Goal: Find specific page/section: Find specific page/section

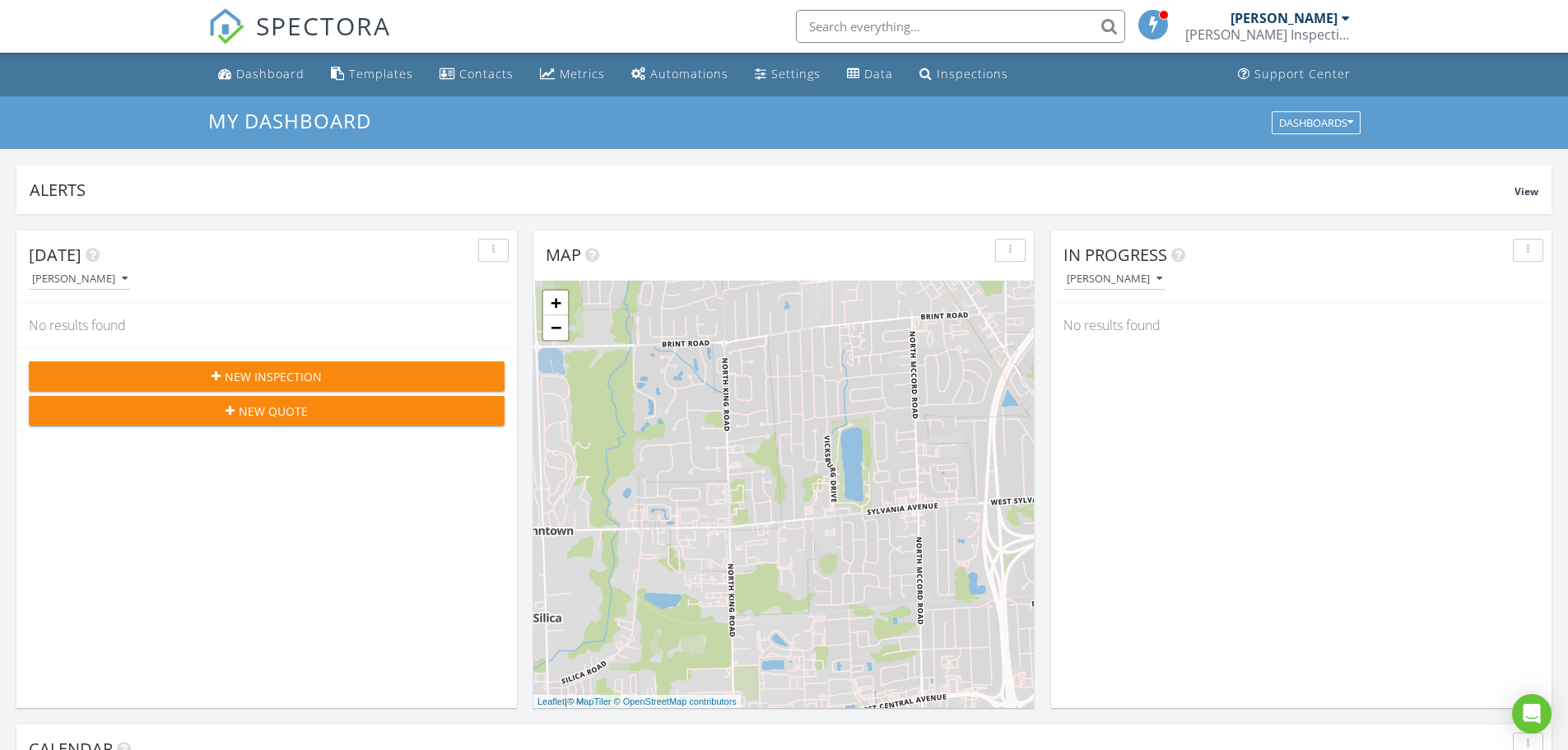
scroll to position [1523, 1593]
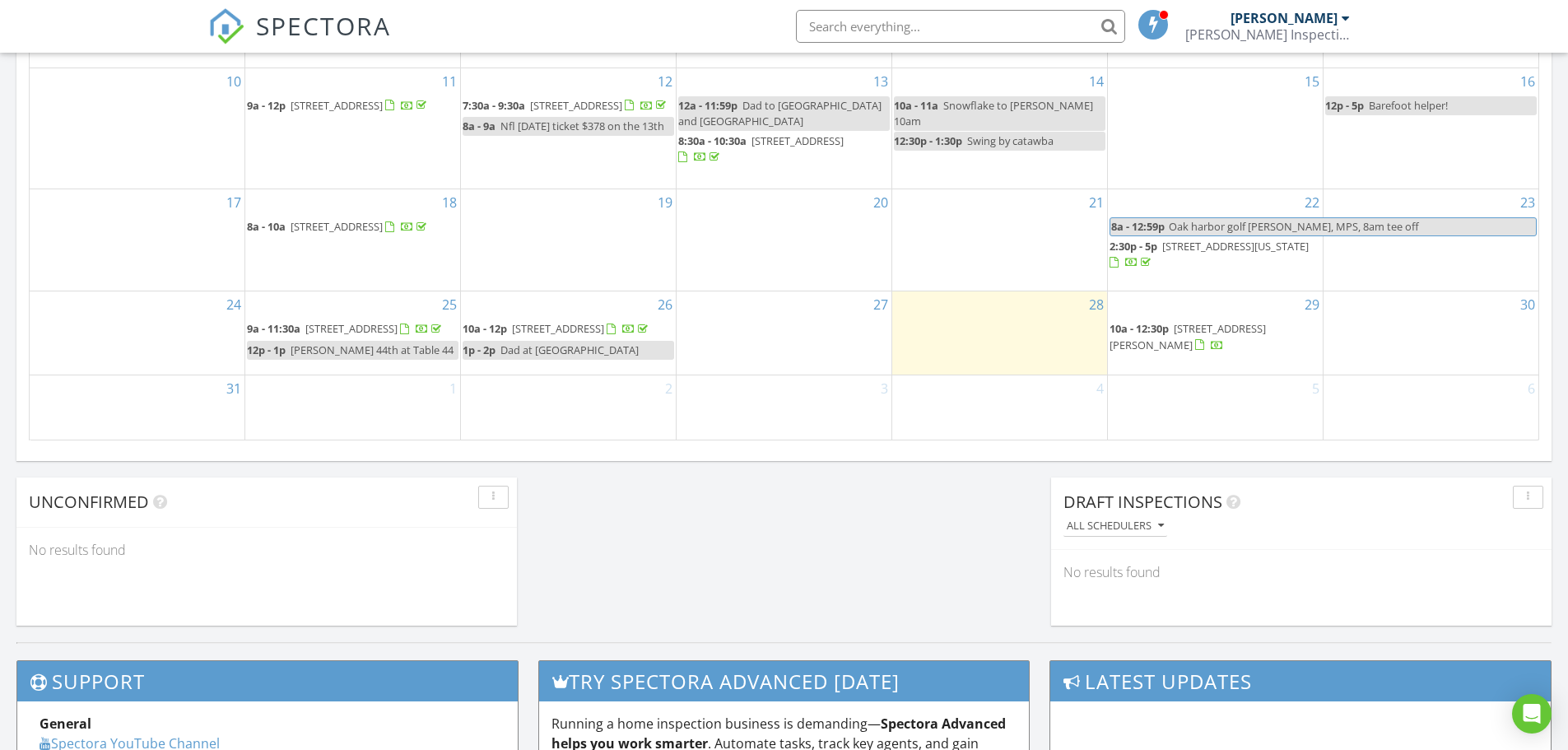
scroll to position [8, 8]
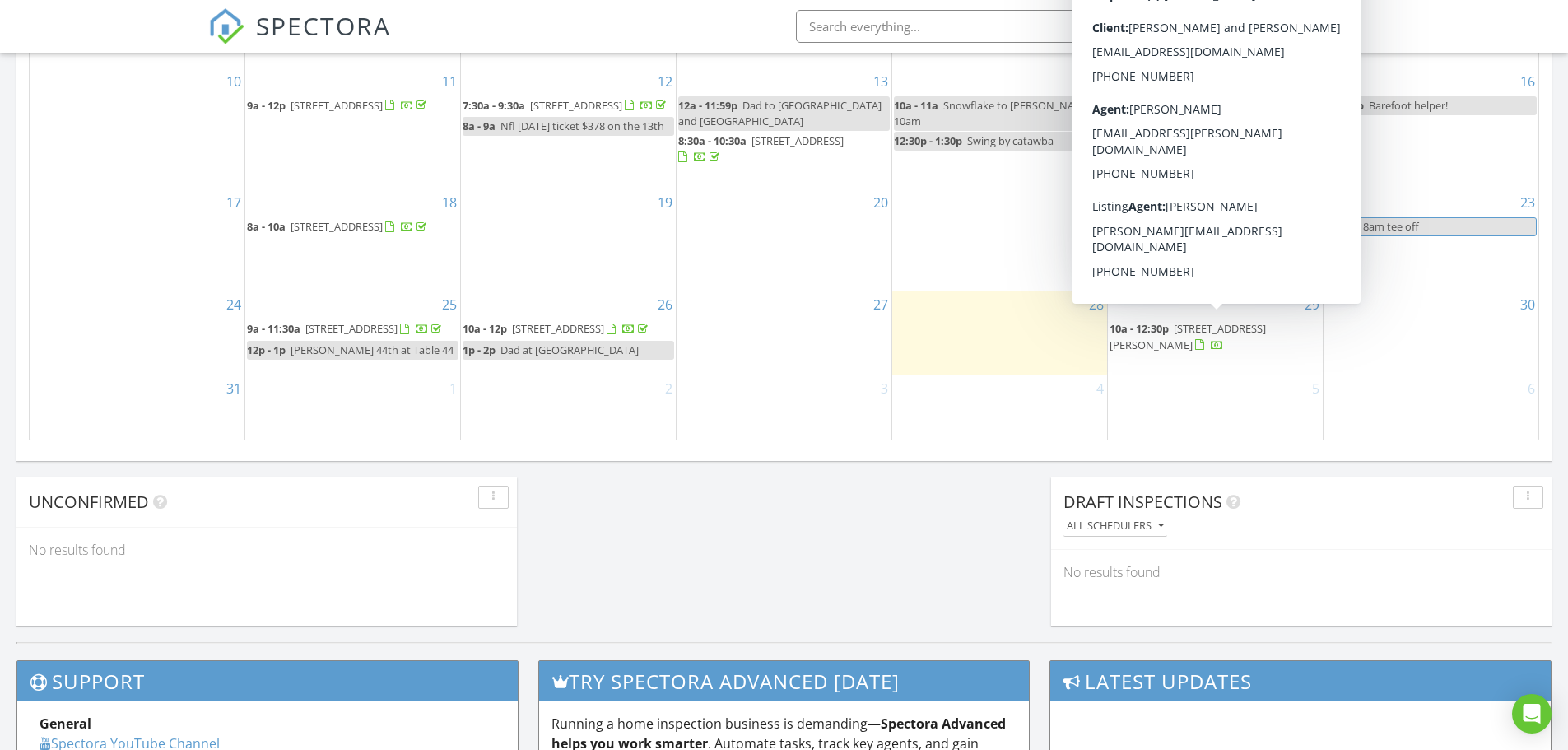
click at [1203, 327] on span "117 W Adrian St, Blissfield 49228" at bounding box center [1187, 336] width 156 height 31
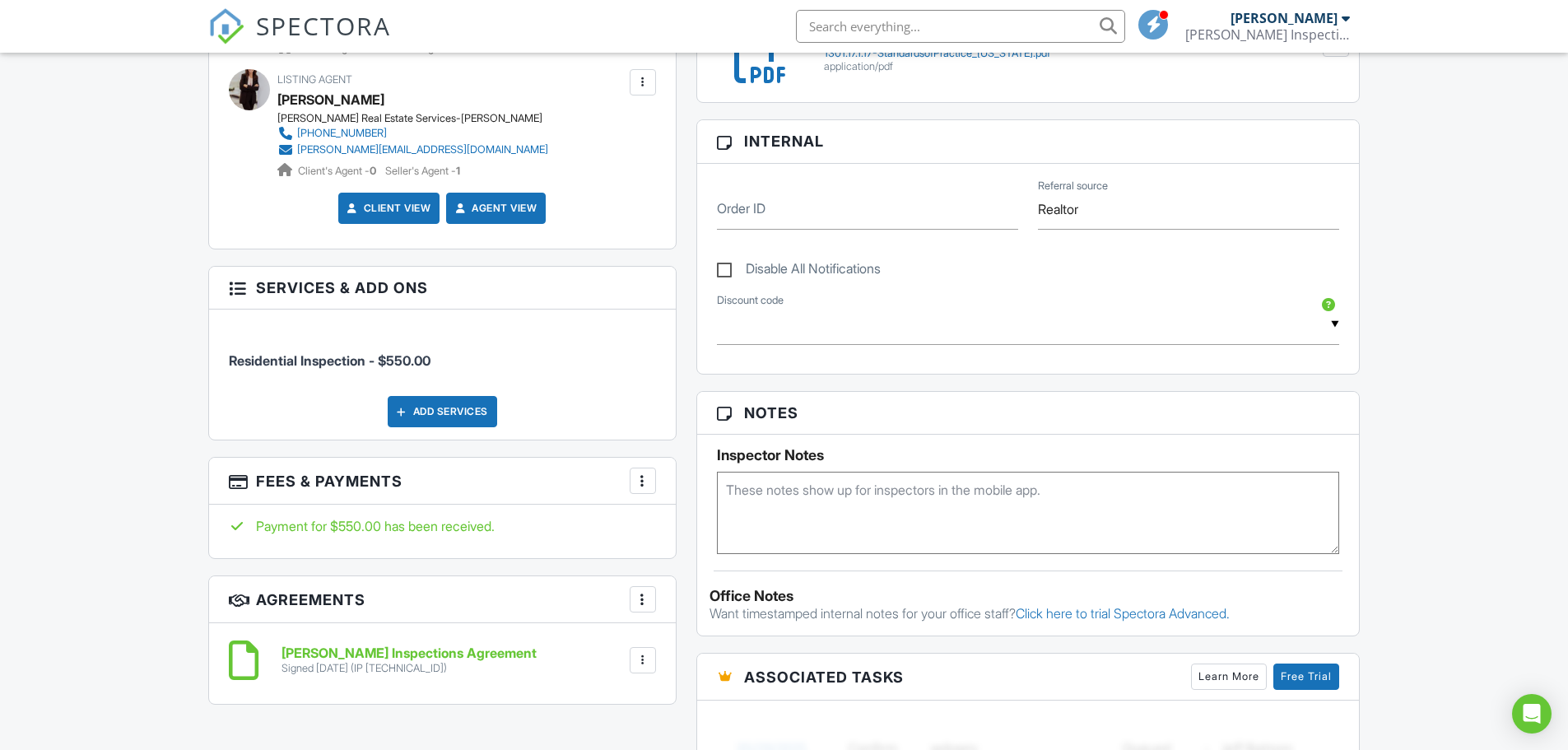
scroll to position [663, 0]
